Goal: Find specific page/section: Find specific page/section

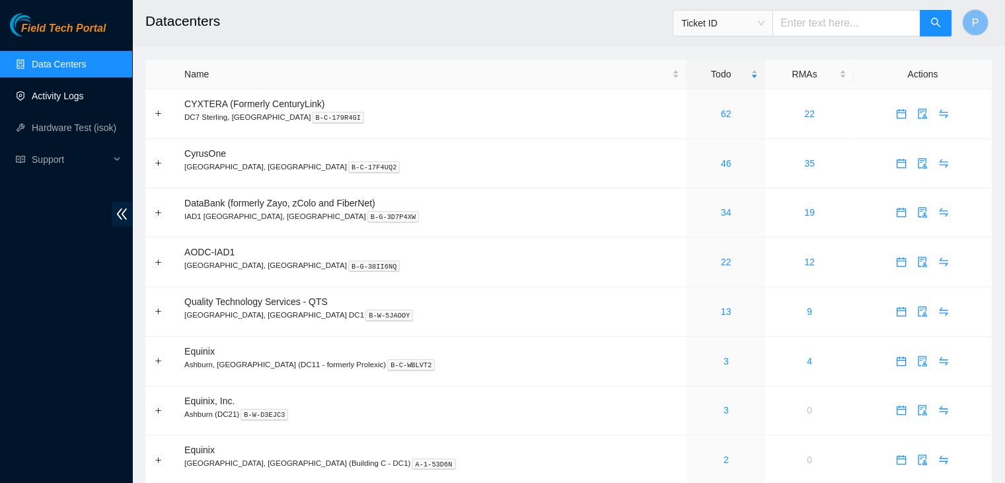
click at [84, 91] on link "Activity Logs" at bounding box center [58, 96] width 52 height 11
click at [15, 403] on div "Field Tech Portal Data Centers Activity Logs Hardware Test (isok) Support" at bounding box center [66, 247] width 132 height 469
